Goal: Information Seeking & Learning: Learn about a topic

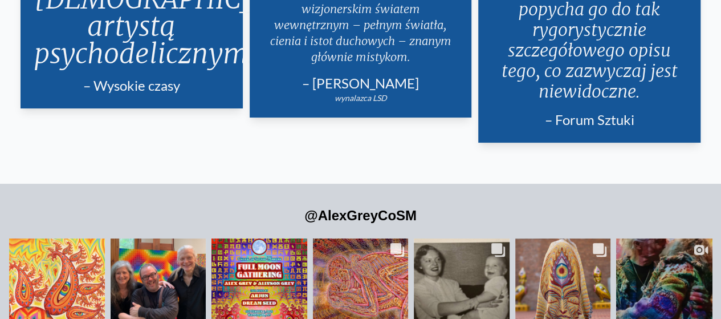
scroll to position [2223, 0]
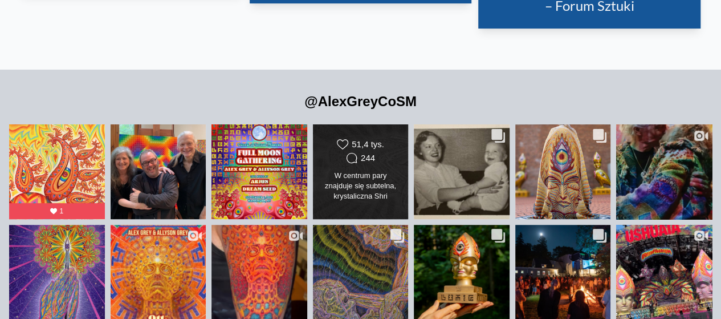
click at [389, 146] on div "Likes Count 51,4 tys. Comments Count 244 W centrum pary znajduje się subtelna, …" at bounding box center [361, 171] width 78 height 66
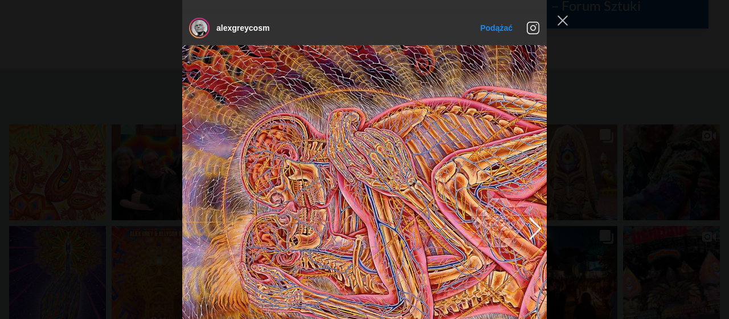
scroll to position [578, 0]
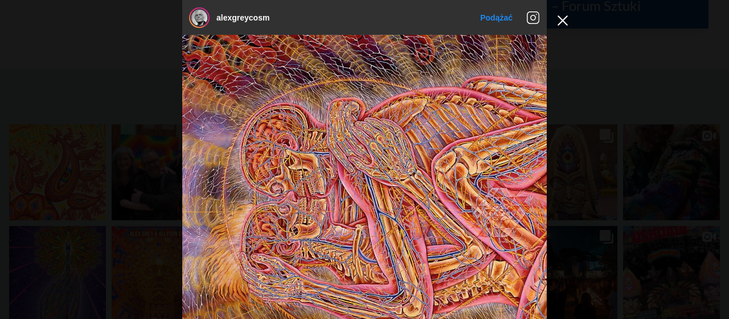
click at [563, 18] on button "Zamknij wyskakujące okienko kanału Instagram" at bounding box center [563, 20] width 18 height 18
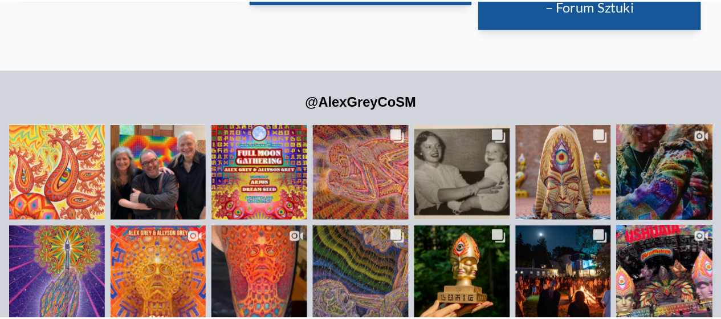
scroll to position [2223, 0]
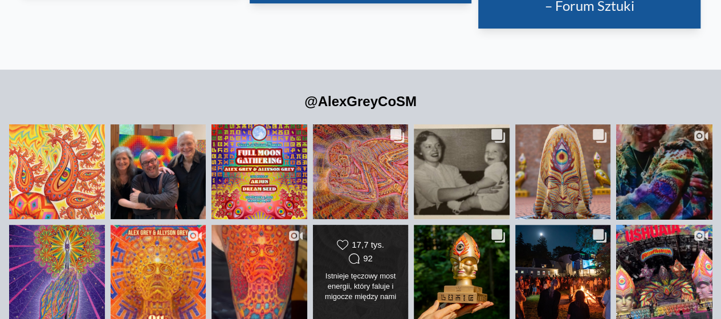
click at [389, 247] on div "Likes Count 17,7 tys. Comments Count 92" at bounding box center [361, 272] width 78 height 66
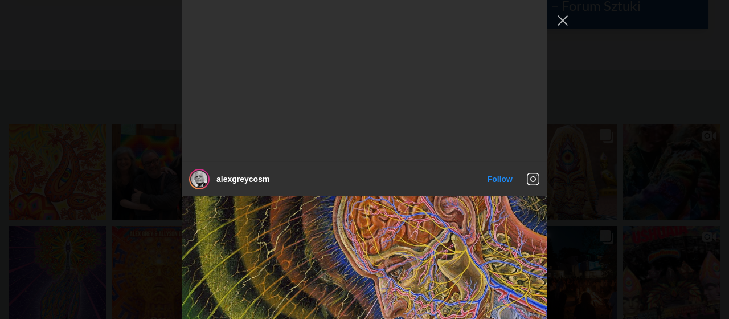
scroll to position [2874, 0]
click at [563, 22] on button "Zamknij wyskakujące okienko kanału Instagram" at bounding box center [563, 20] width 18 height 18
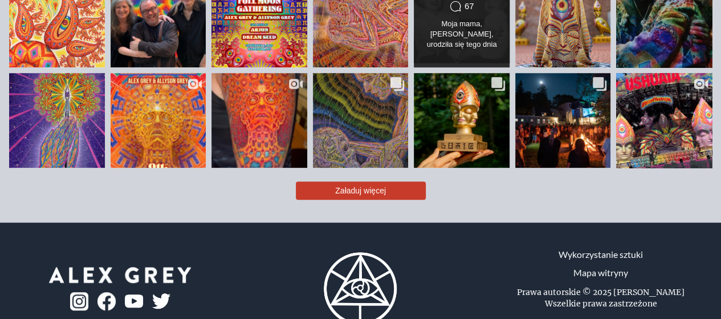
scroll to position [2390, 0]
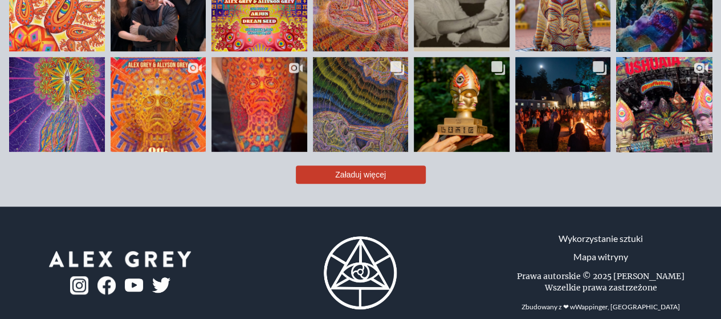
click at [109, 276] on img at bounding box center [106, 285] width 18 height 18
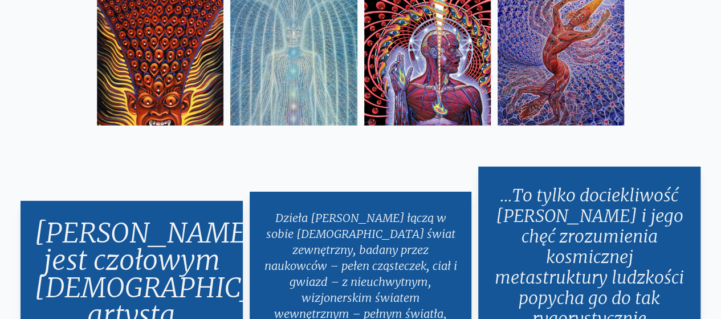
scroll to position [1706, 0]
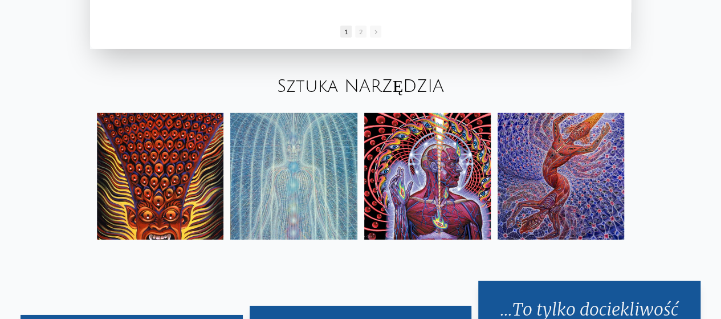
click at [310, 163] on img at bounding box center [293, 176] width 127 height 127
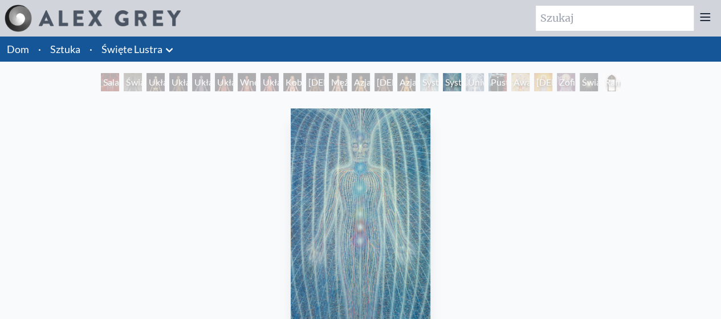
click at [422, 83] on font "System Energii Psychicznej" at bounding box center [445, 95] width 46 height 38
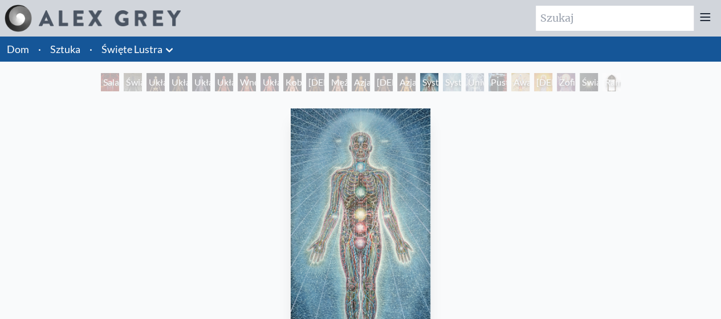
click at [357, 84] on font "Azjatycki mężczyzna" at bounding box center [375, 88] width 42 height 25
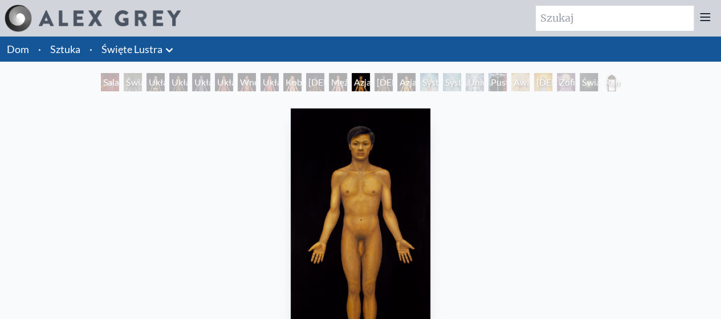
click at [308, 83] on font "[DEMOGRAPHIC_DATA] kobieta" at bounding box center [358, 88] width 101 height 25
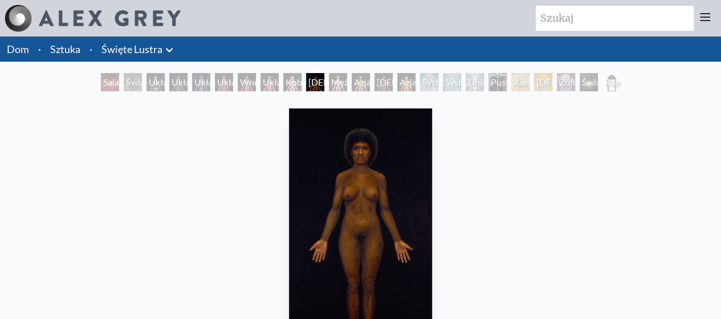
click at [491, 81] on font "Puste, Czyste Światło" at bounding box center [506, 95] width 30 height 38
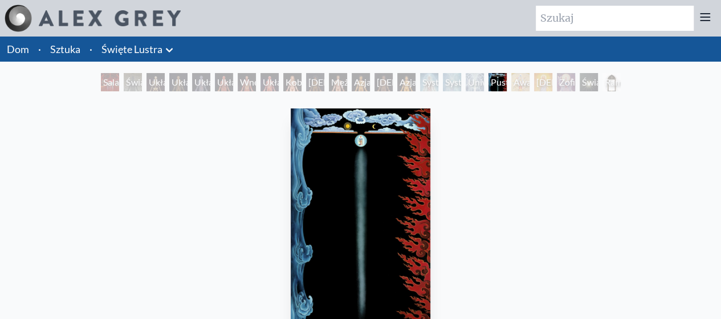
click at [445, 85] on font "System Energii [DEMOGRAPHIC_DATA]" at bounding box center [495, 95] width 101 height 38
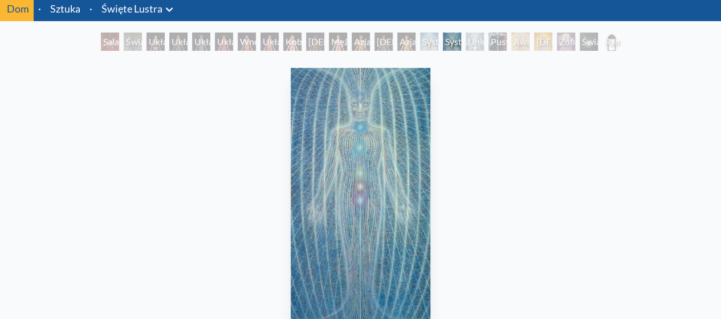
scroll to position [57, 0]
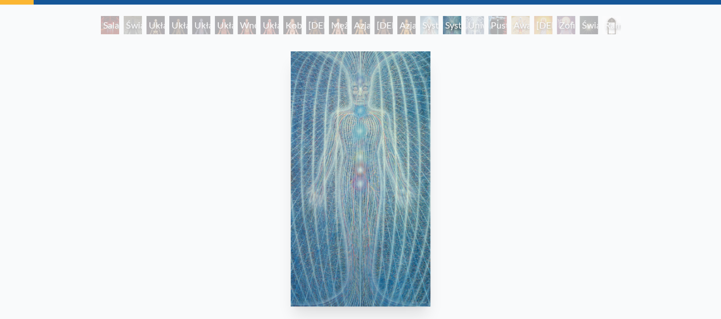
click at [584, 16] on div "Świat duchowy" at bounding box center [589, 25] width 18 height 18
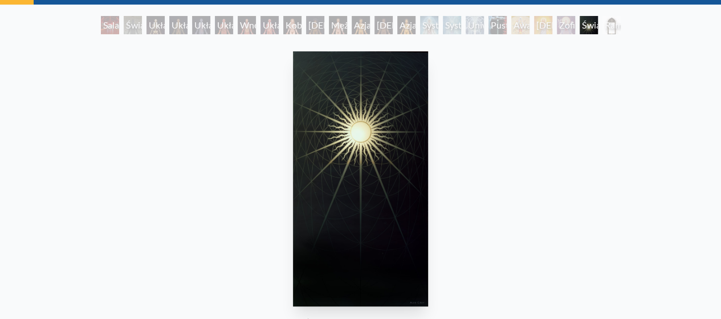
click at [546, 27] on font "[DEMOGRAPHIC_DATA]" at bounding box center [586, 24] width 101 height 11
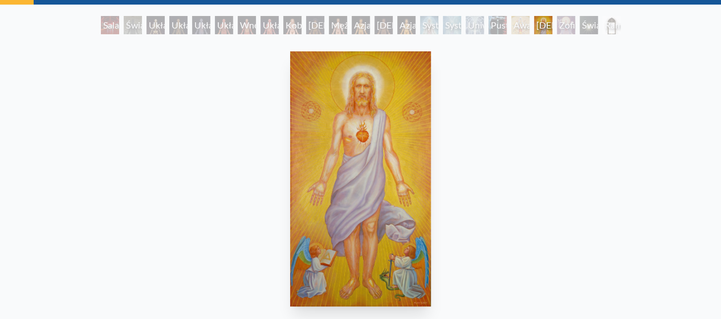
click at [525, 29] on font "Awalokiteśwara" at bounding box center [544, 24] width 63 height 11
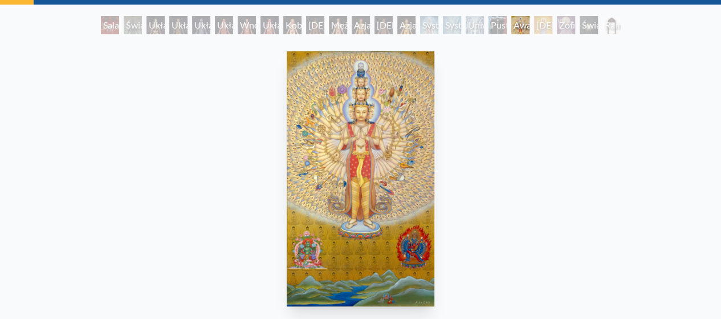
click at [614, 30] on font "Rama lustra świętego" at bounding box center [622, 38] width 35 height 38
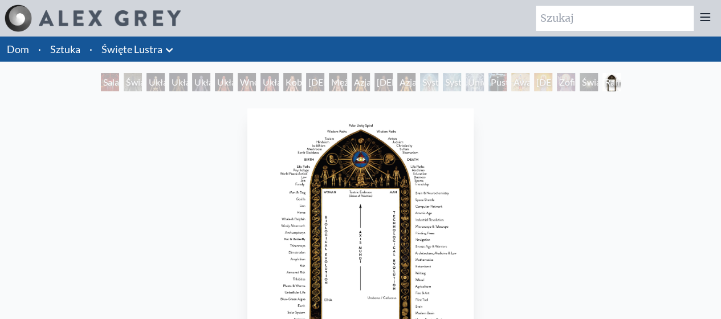
click at [106, 80] on font "Sala Świętych Luster, [GEOGRAPHIC_DATA]" at bounding box center [149, 102] width 92 height 52
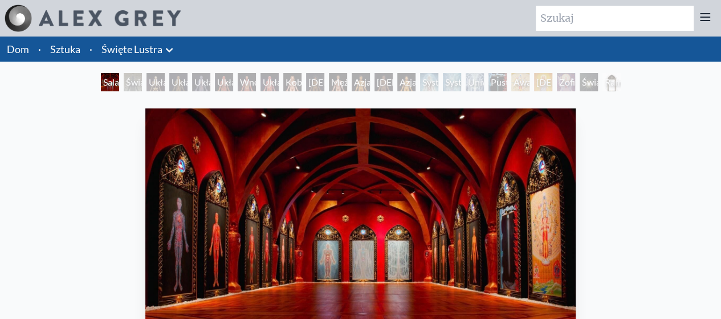
click at [55, 52] on font "Sztuka" at bounding box center [65, 49] width 30 height 13
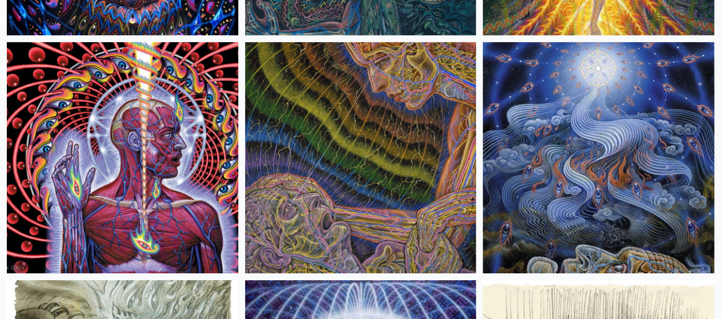
scroll to position [12823, 0]
